Goal: Navigation & Orientation: Find specific page/section

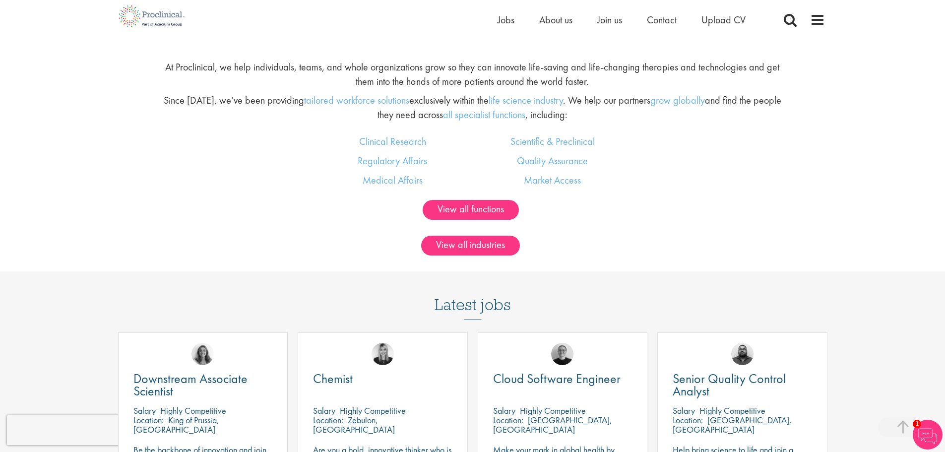
scroll to position [794, 0]
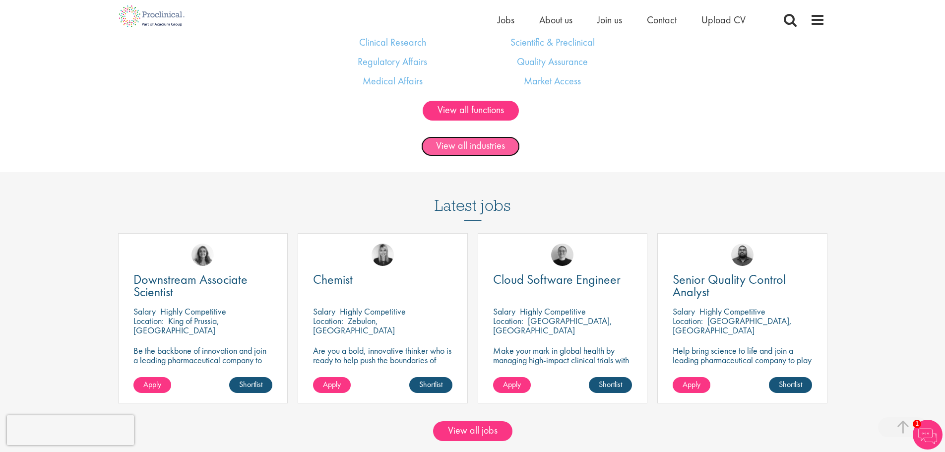
click at [483, 136] on link "View all industries" at bounding box center [470, 146] width 99 height 20
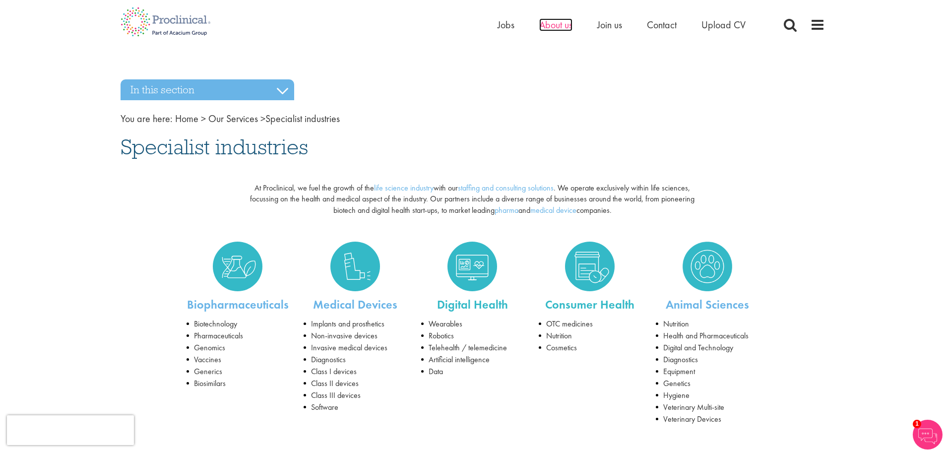
click at [567, 26] on span "About us" at bounding box center [555, 24] width 33 height 13
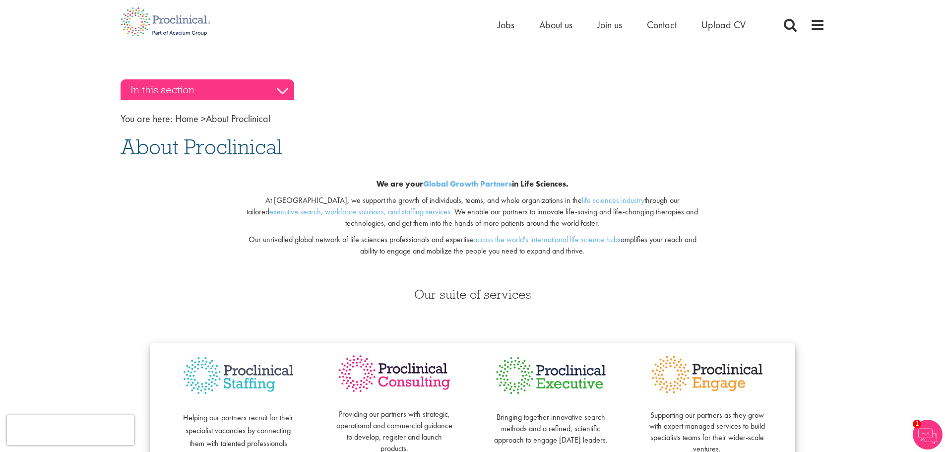
click at [289, 79] on h3 "In this section" at bounding box center [208, 89] width 174 height 21
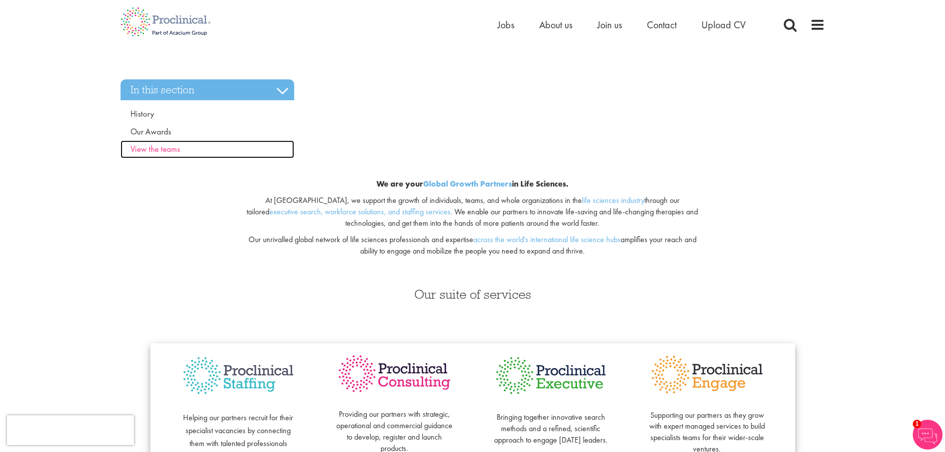
click at [166, 140] on link "View the teams" at bounding box center [208, 149] width 174 height 18
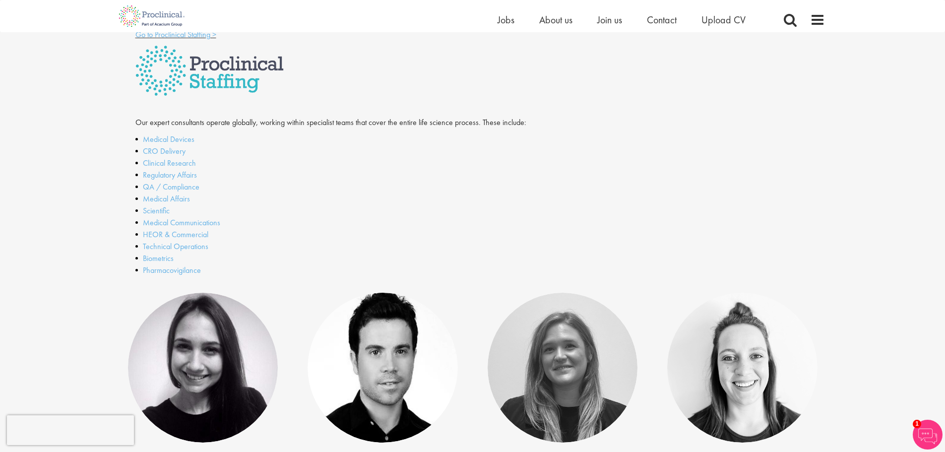
scroll to position [99, 0]
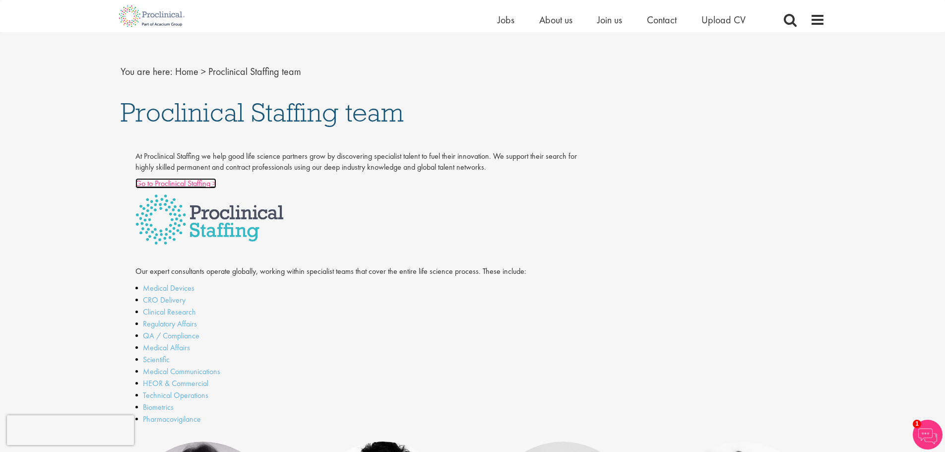
click at [179, 178] on link "Go to Proclinical Staffing >" at bounding box center [175, 183] width 81 height 10
